Goal: Information Seeking & Learning: Learn about a topic

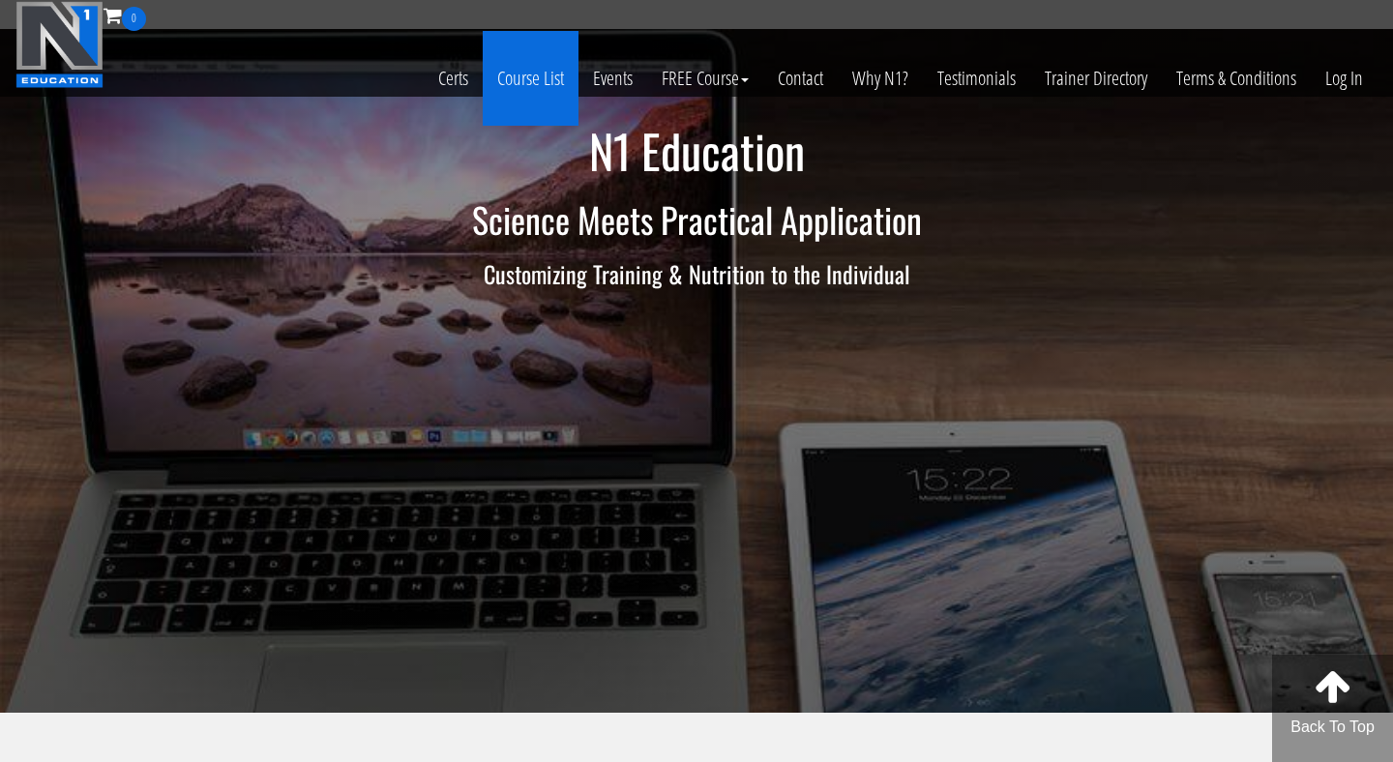
click at [532, 83] on link "Course List" at bounding box center [531, 78] width 96 height 95
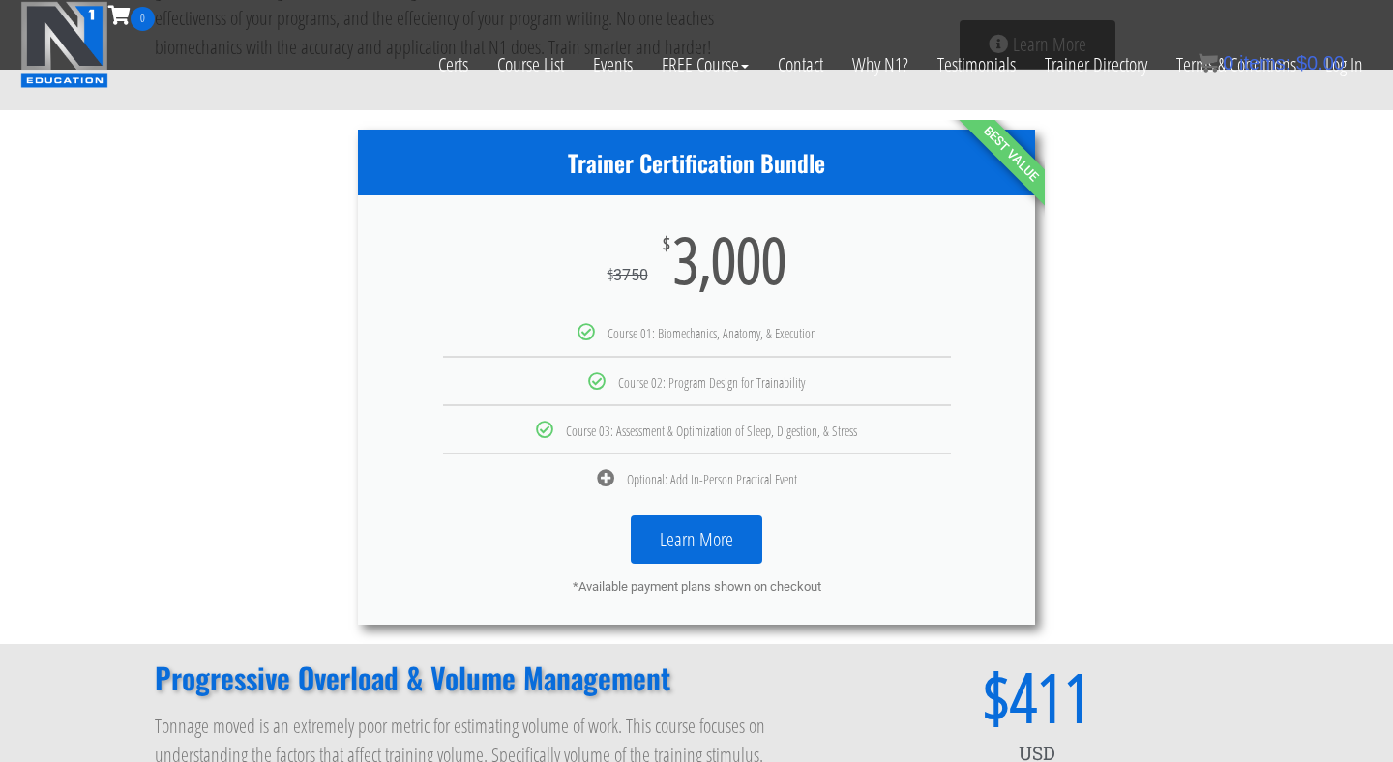
scroll to position [957, 0]
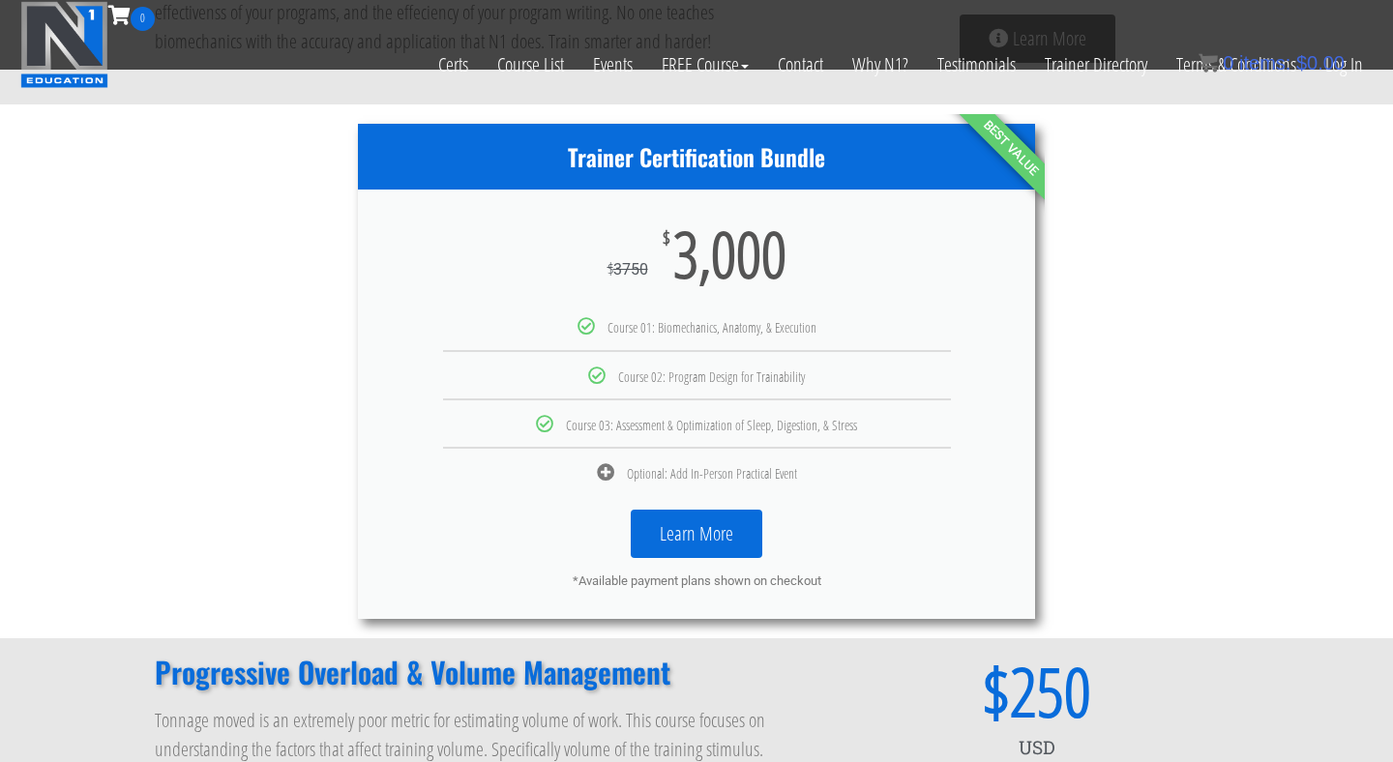
drag, startPoint x: 793, startPoint y: 267, endPoint x: 682, endPoint y: 273, distance: 111.4
click at [681, 273] on div "$ 3750 $ 3,000" at bounding box center [696, 254] width 677 height 128
click at [1084, 385] on div "Trainer Certification Bundle $ 3750 $ 3,000 Course 01: Biomechanics, Anatomy, &…" at bounding box center [696, 371] width 1103 height 535
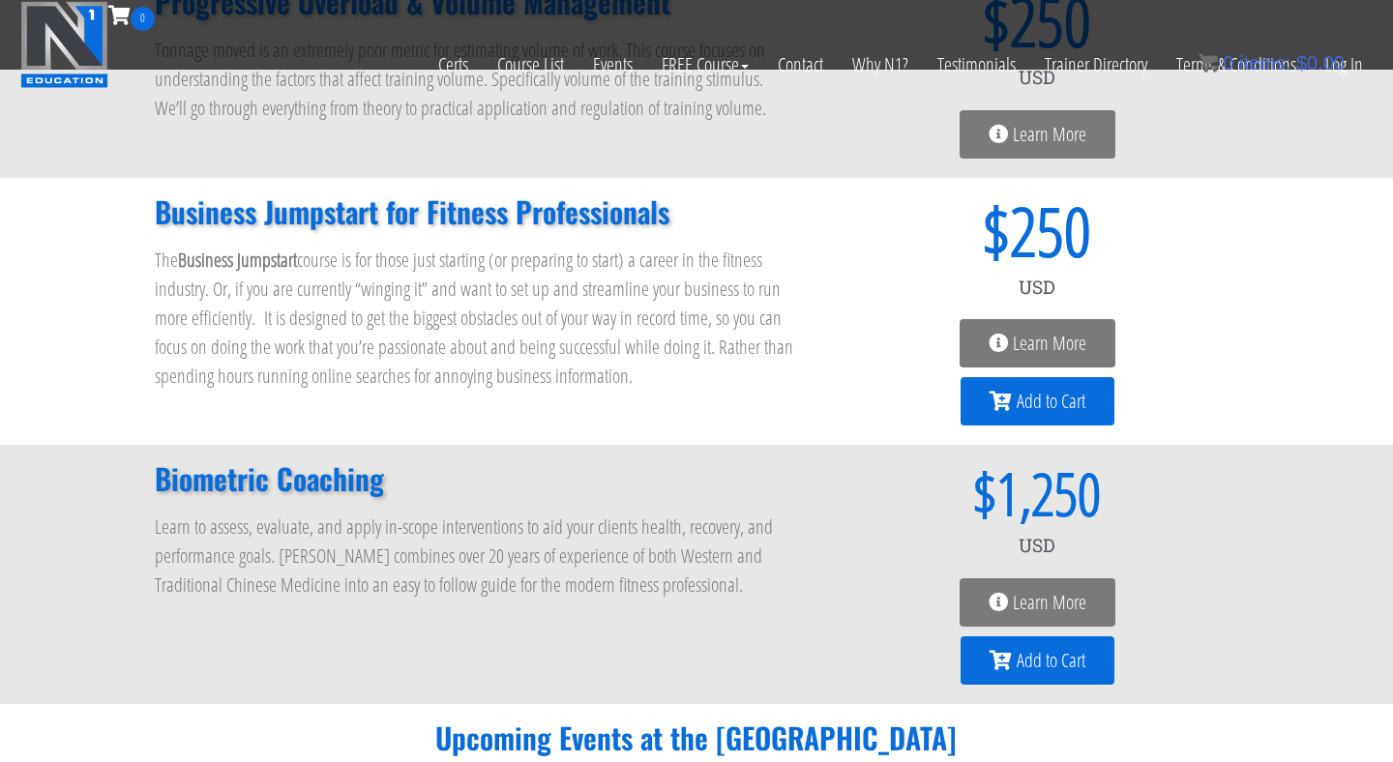
scroll to position [1633, 0]
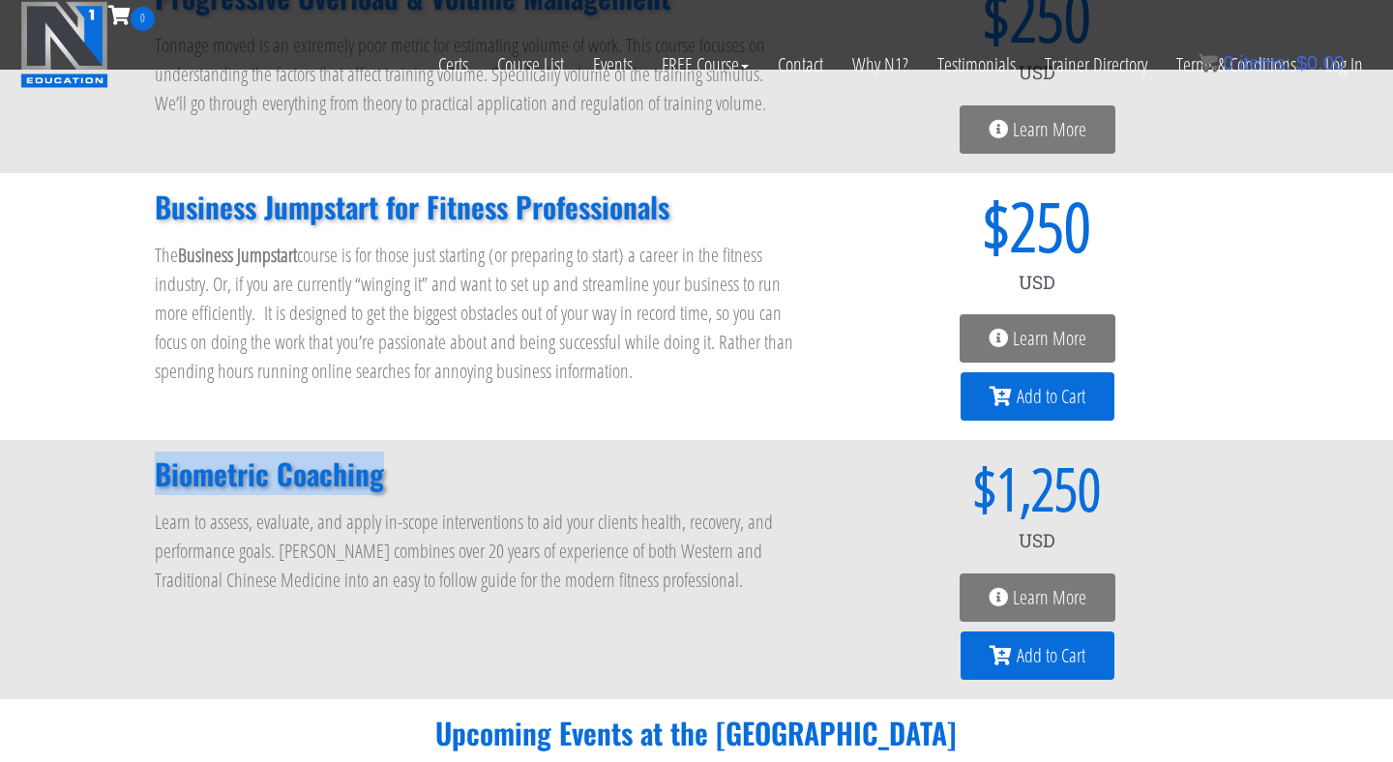
drag, startPoint x: 383, startPoint y: 480, endPoint x: 160, endPoint y: 480, distance: 223.4
click at [159, 480] on h2 "Biometric Coaching" at bounding box center [476, 473] width 642 height 29
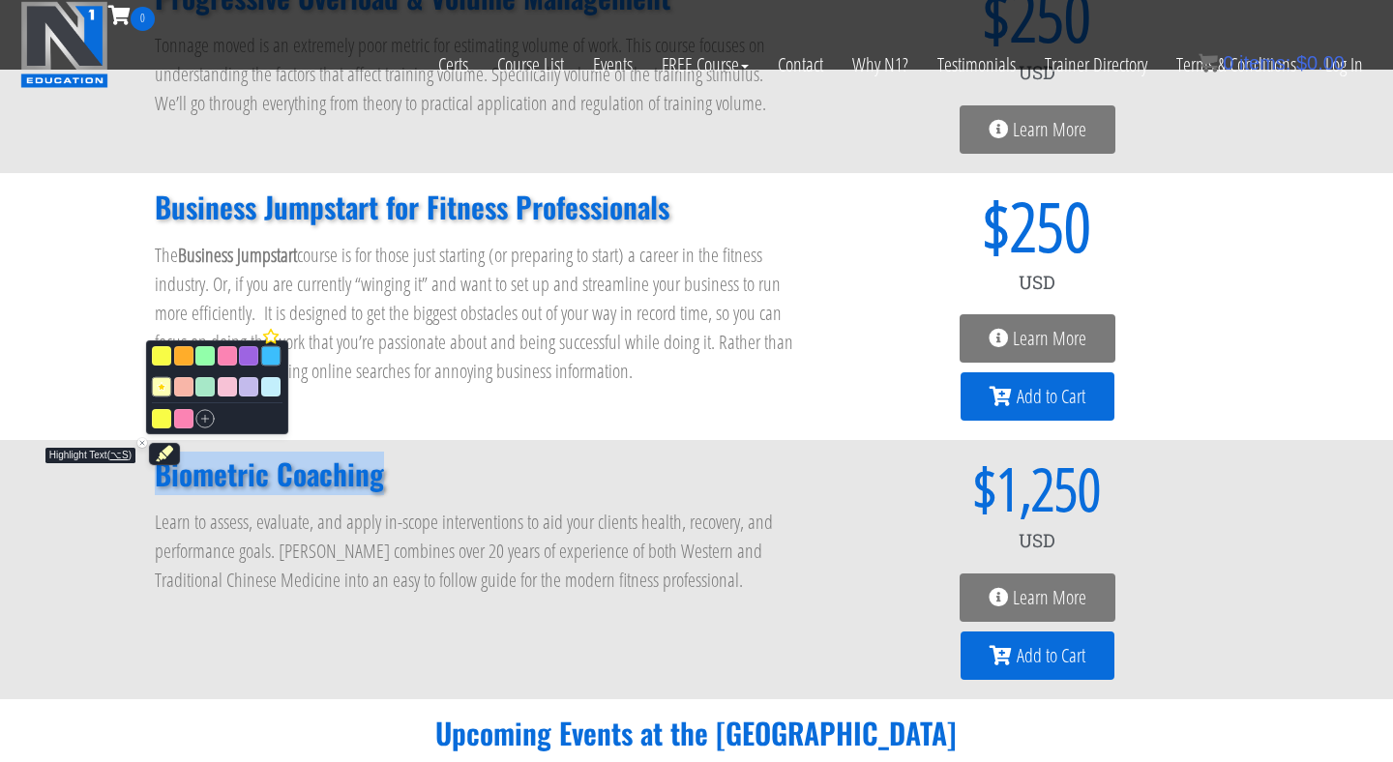
click at [271, 359] on button "Highlight text" at bounding box center [270, 355] width 19 height 19
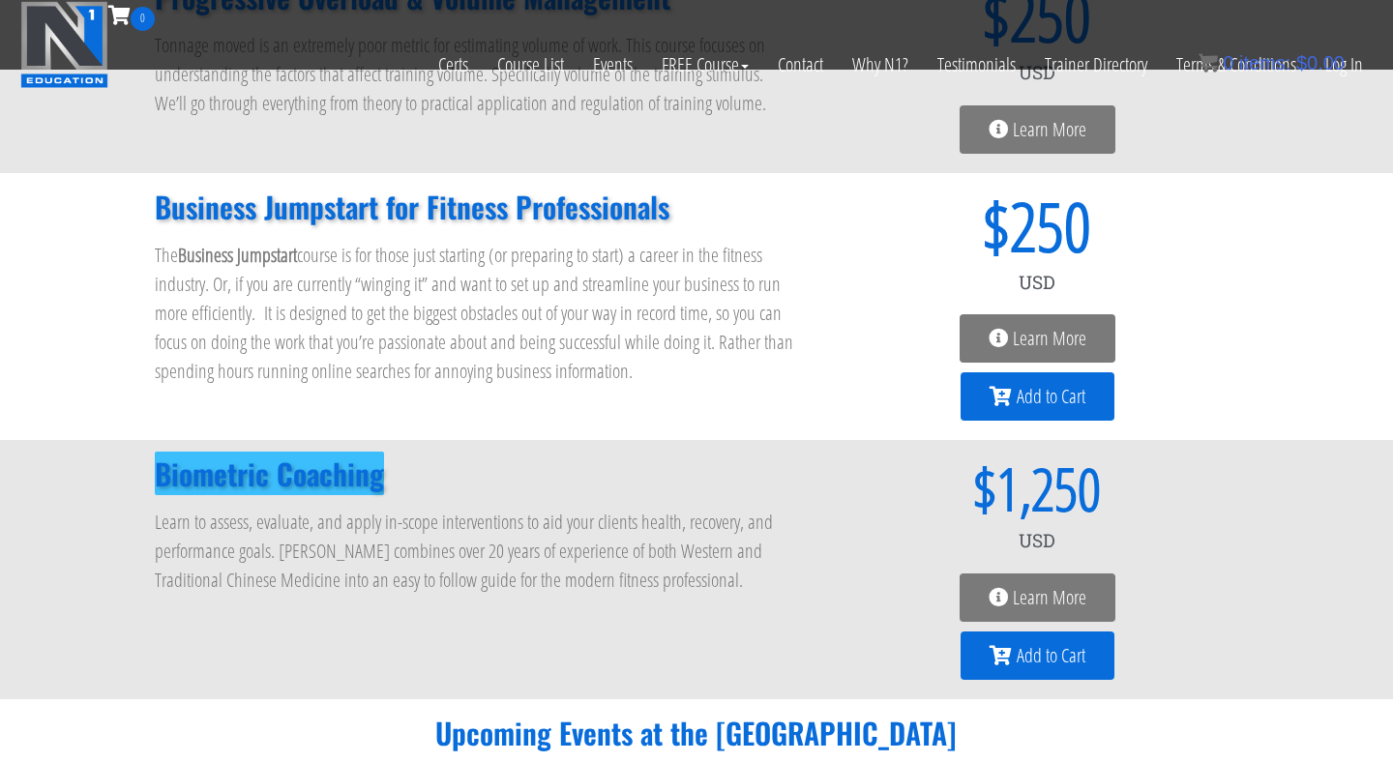
click at [539, 484] on h2 "Biometric Coaching" at bounding box center [476, 473] width 642 height 29
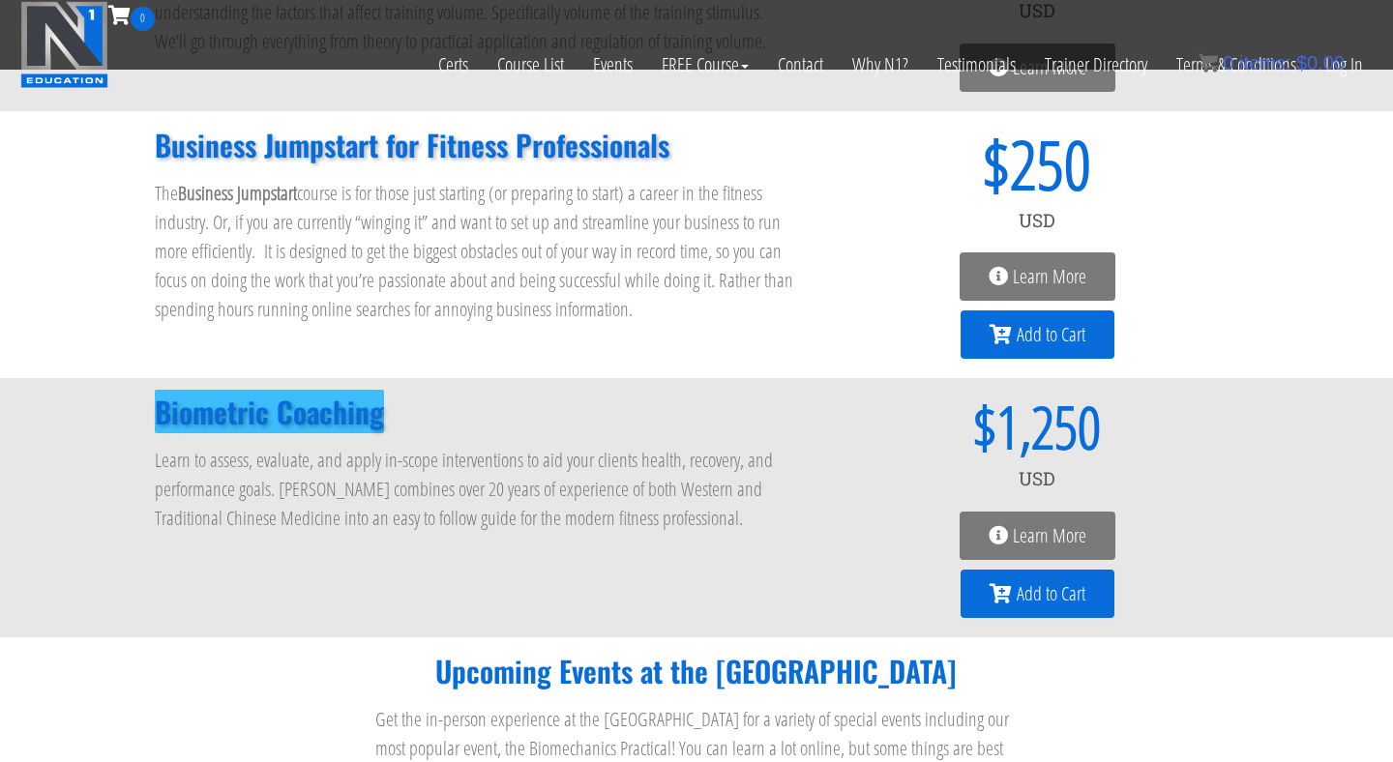
scroll to position [1703, 0]
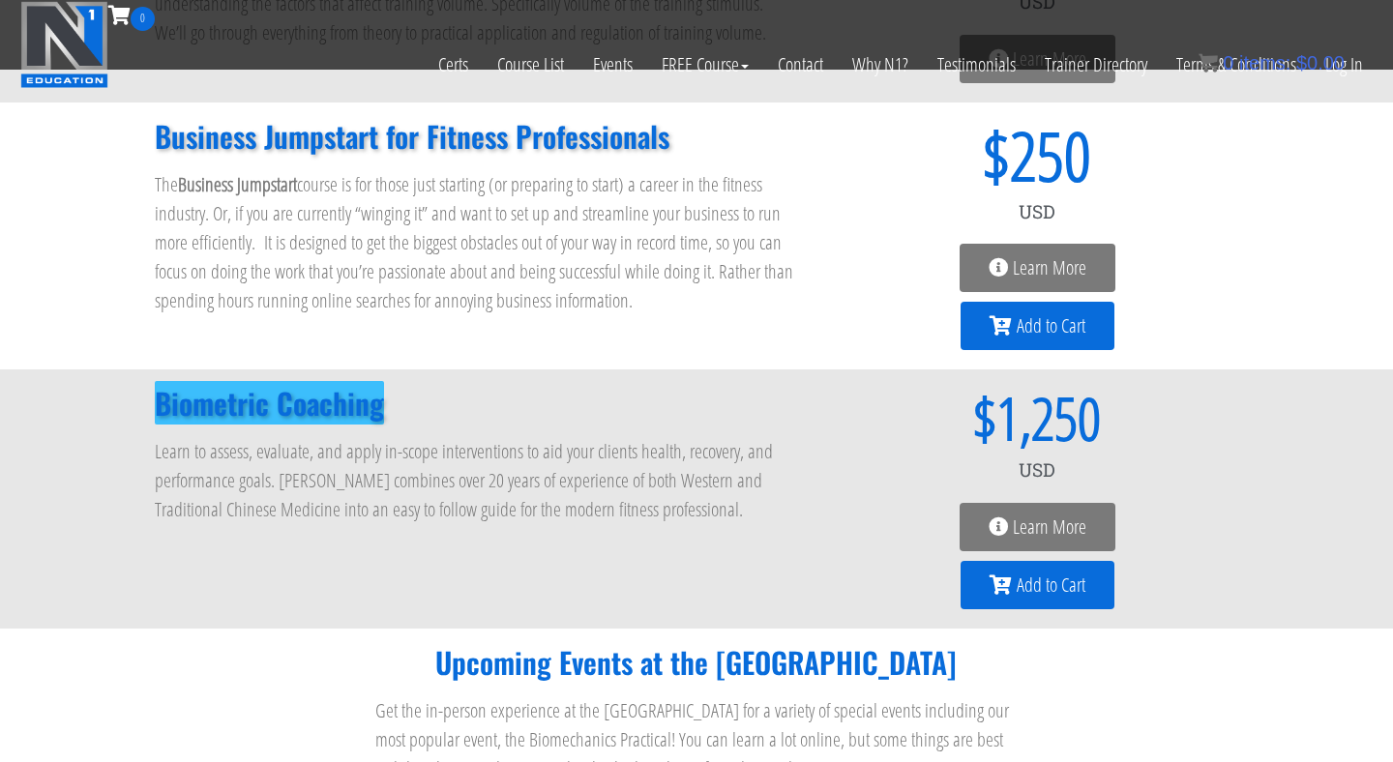
click at [1045, 537] on span "Learn More" at bounding box center [1050, 526] width 74 height 19
